Goal: Information Seeking & Learning: Learn about a topic

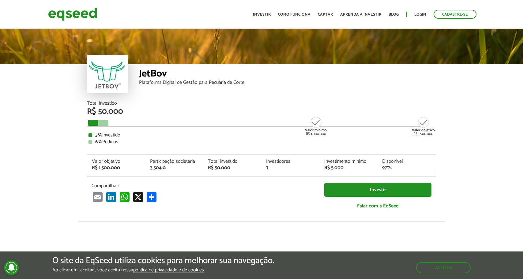
scroll to position [729, 0]
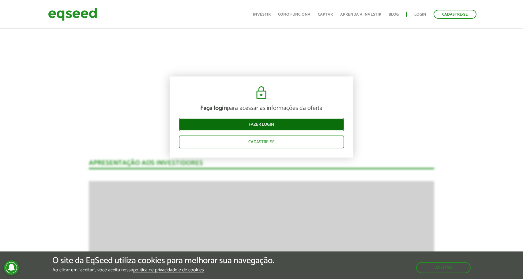
click at [319, 123] on link "Fazer login" at bounding box center [261, 124] width 165 height 13
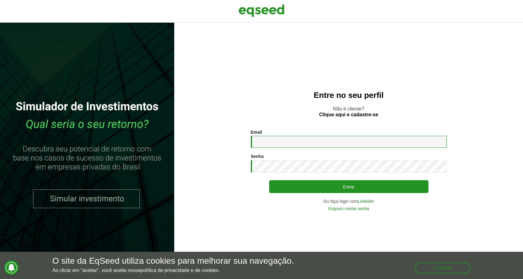
type input "**********"
click at [300, 196] on div "**********" at bounding box center [349, 170] width 196 height 81
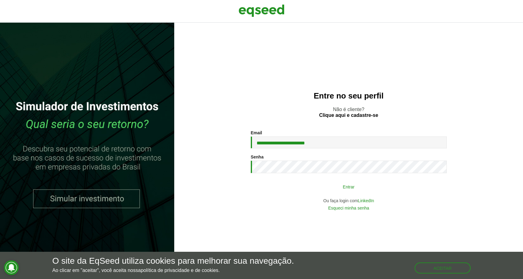
click at [301, 187] on button "Entrar" at bounding box center [348, 187] width 159 height 12
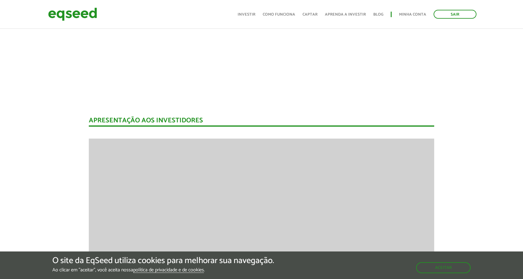
scroll to position [687, 3]
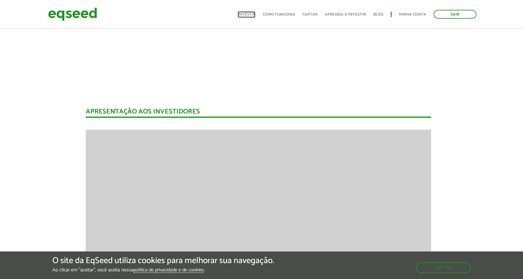
click at [251, 13] on link "Investir" at bounding box center [247, 15] width 18 height 4
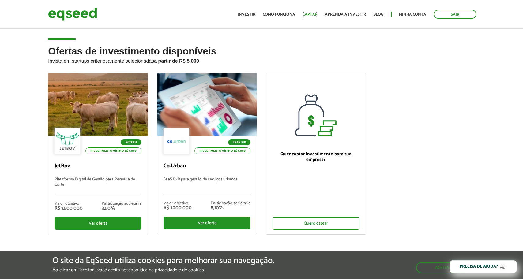
click at [310, 14] on link "Captar" at bounding box center [309, 15] width 15 height 4
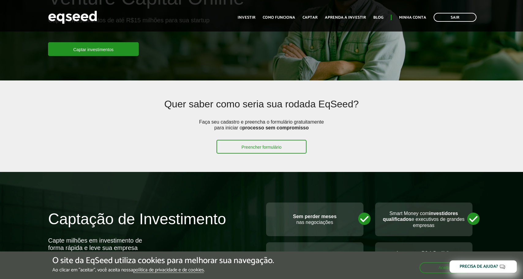
scroll to position [95, 0]
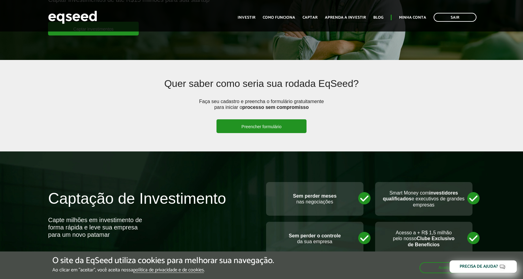
click at [269, 132] on link "Preencher formulário" at bounding box center [261, 126] width 90 height 14
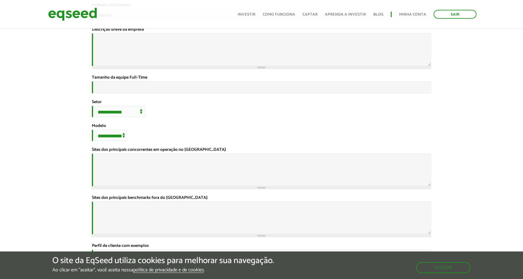
scroll to position [126, 0]
click at [291, 17] on ul "Início Investir Como funciona Captar Aprenda a investir Blog Minha conta Sair" at bounding box center [356, 14] width 245 height 9
click at [246, 17] on link "Investir" at bounding box center [247, 15] width 18 height 4
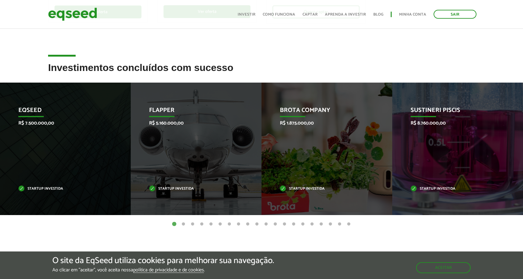
scroll to position [214, 0]
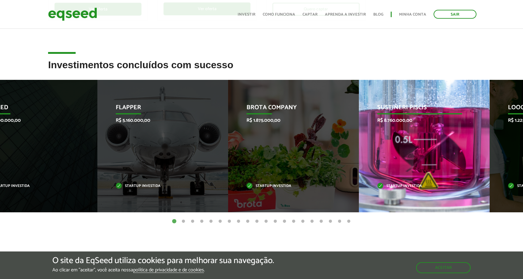
drag, startPoint x: 463, startPoint y: 171, endPoint x: 366, endPoint y: 167, distance: 97.4
click at [366, 167] on div "Sustineri Piscis R$ 8.760.000,00 Startup investida" at bounding box center [420, 146] width 122 height 133
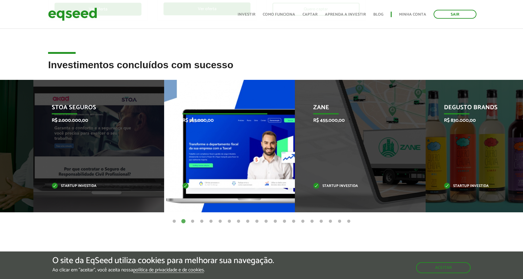
drag, startPoint x: 405, startPoint y: 180, endPoint x: 238, endPoint y: 165, distance: 168.4
click at [295, 165] on div "Zane R$ 455.000,00 Startup investida" at bounding box center [356, 146] width 122 height 133
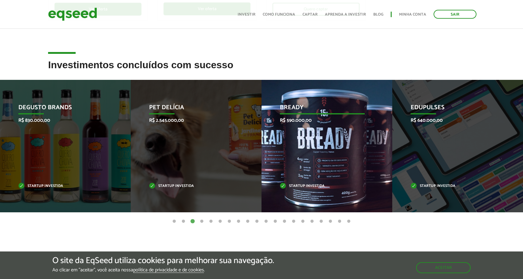
drag, startPoint x: 240, startPoint y: 167, endPoint x: 339, endPoint y: 171, distance: 99.3
click at [252, 170] on div "Pet Delícia R$ 2.545.000,00 Startup investida" at bounding box center [192, 146] width 122 height 133
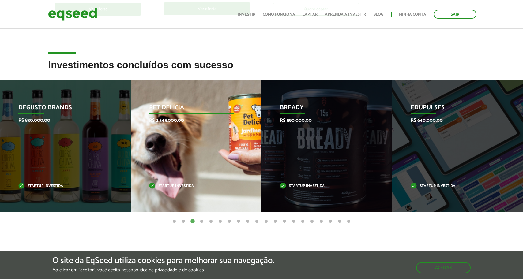
drag, startPoint x: 107, startPoint y: 148, endPoint x: 372, endPoint y: 142, distance: 264.8
click at [122, 144] on div "Degusto Brands R$ 830.000,00 Startup investida" at bounding box center [61, 146] width 122 height 133
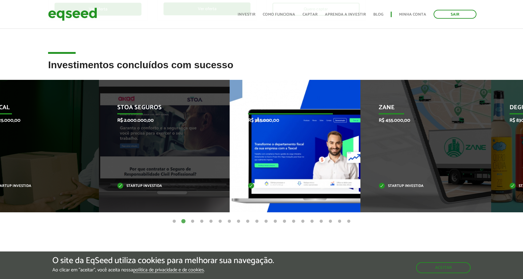
drag, startPoint x: 340, startPoint y: 138, endPoint x: 177, endPoint y: 134, distance: 163.2
click at [230, 132] on div "Taxcel R$ 955.000,00 Startup investida" at bounding box center [291, 146] width 122 height 133
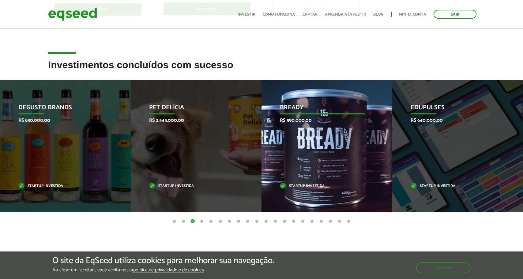
drag, startPoint x: 391, startPoint y: 138, endPoint x: 178, endPoint y: 113, distance: 213.9
click at [261, 113] on li "Bready R$ 590.000,00 Startup investida" at bounding box center [326, 146] width 131 height 133
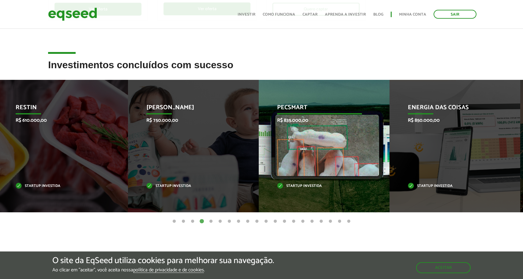
drag, startPoint x: 363, startPoint y: 165, endPoint x: 196, endPoint y: 177, distance: 167.3
click at [259, 175] on div "Pecsmart R$ 835.000,00 Startup investida" at bounding box center [320, 146] width 122 height 133
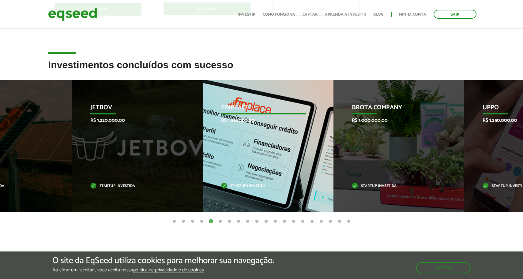
drag, startPoint x: 351, startPoint y: 181, endPoint x: 209, endPoint y: 181, distance: 142.0
click at [264, 179] on div "Finplace R$ 1.415.000,00 Startup investida" at bounding box center [264, 146] width 122 height 133
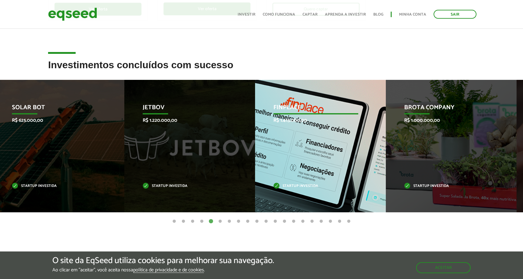
drag, startPoint x: 335, startPoint y: 168, endPoint x: 162, endPoint y: 159, distance: 173.8
click at [255, 159] on div "Finplace R$ 1.415.000,00 Startup investida" at bounding box center [316, 146] width 122 height 133
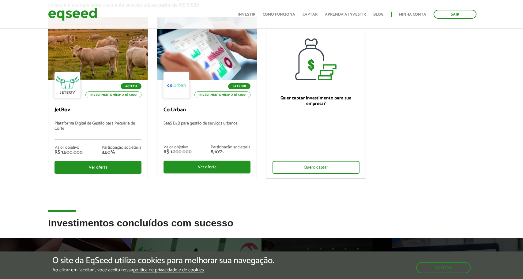
scroll to position [45, 0]
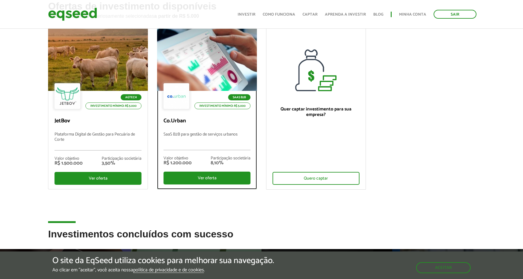
click at [194, 128] on div "SaaS B2B Investimento mínimo: R$ 5.000 Co.Urban SaaS B2B para gestão de serviço…" at bounding box center [206, 140] width 99 height 98
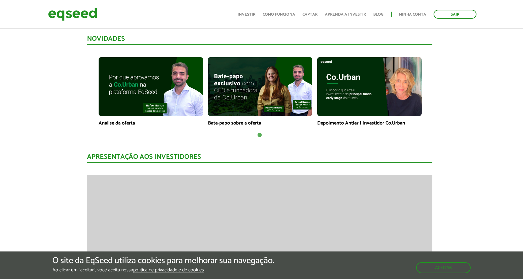
scroll to position [419, 2]
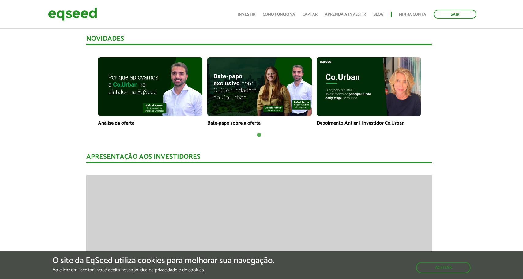
click at [142, 124] on p "Análise da oferta" at bounding box center [150, 123] width 104 height 6
click at [154, 96] on img at bounding box center [150, 86] width 104 height 59
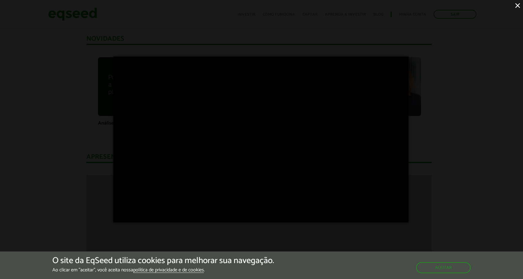
click at [12, 112] on div "×" at bounding box center [261, 139] width 523 height 279
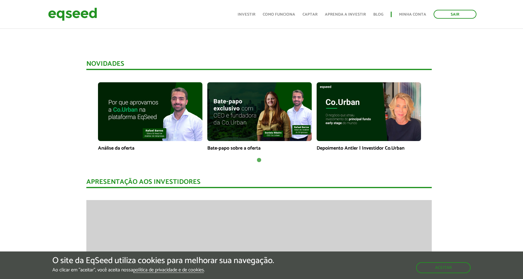
scroll to position [388, 2]
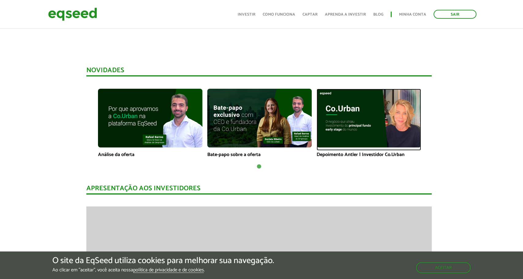
click at [379, 126] on img at bounding box center [369, 118] width 104 height 59
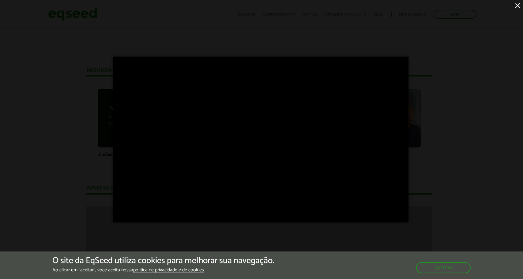
click at [55, 155] on div "×" at bounding box center [261, 139] width 523 height 279
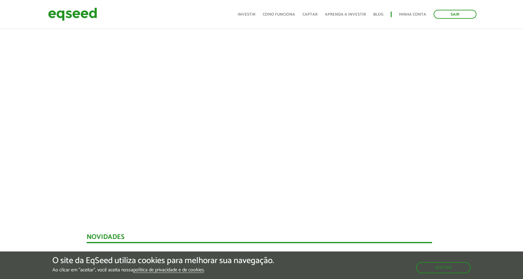
scroll to position [224, 2]
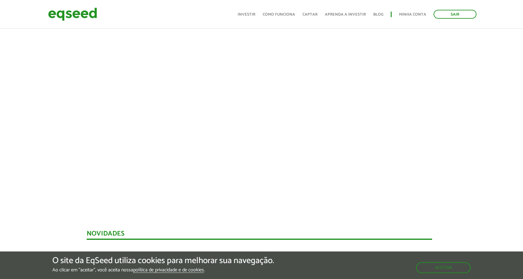
click at [56, 189] on div at bounding box center [259, 101] width 523 height 209
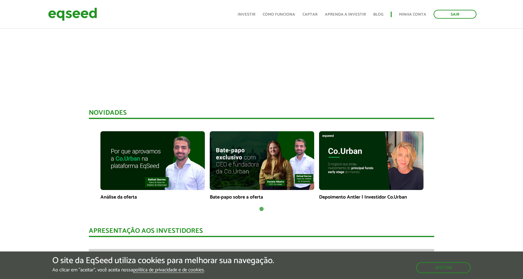
scroll to position [346, 0]
click at [237, 152] on img at bounding box center [262, 160] width 104 height 59
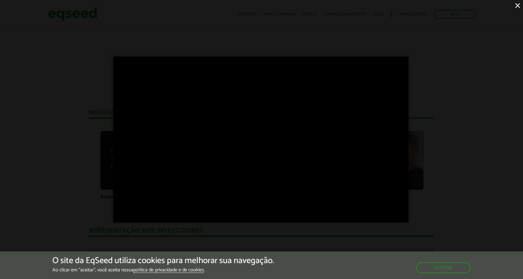
click at [30, 91] on div "×" at bounding box center [261, 139] width 523 height 279
